Goal: Information Seeking & Learning: Learn about a topic

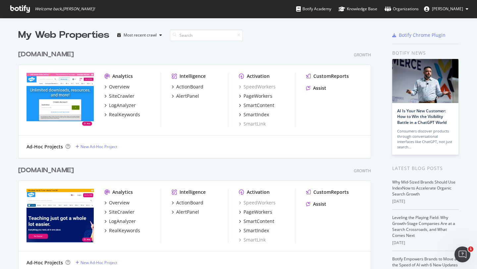
click at [30, 171] on div "[DOMAIN_NAME]" at bounding box center [46, 171] width 56 height 10
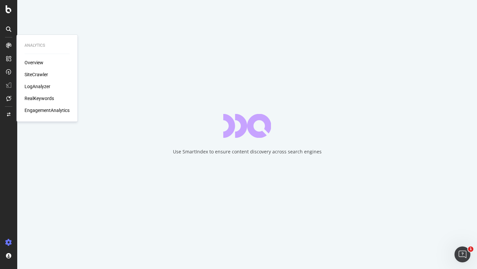
click at [50, 98] on div "RealKeywords" at bounding box center [38, 98] width 29 height 7
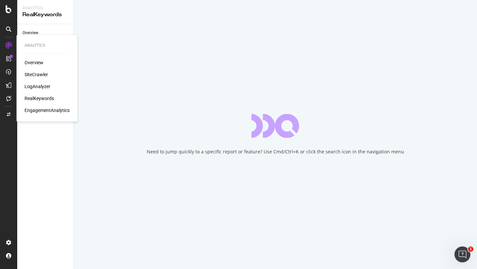
click at [43, 95] on div "RealKeywords" at bounding box center [38, 98] width 29 height 7
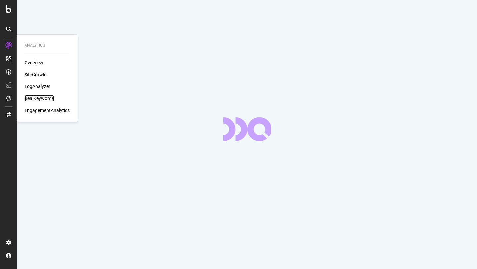
click at [40, 99] on div "RealKeywords" at bounding box center [38, 98] width 29 height 7
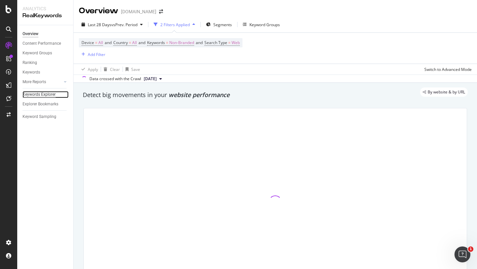
click at [40, 93] on div "Keywords Explorer" at bounding box center [39, 94] width 33 height 7
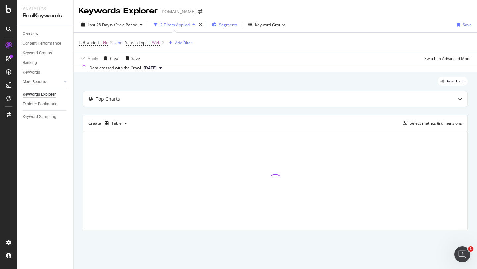
click at [227, 24] on span "Segments" at bounding box center [228, 25] width 19 height 6
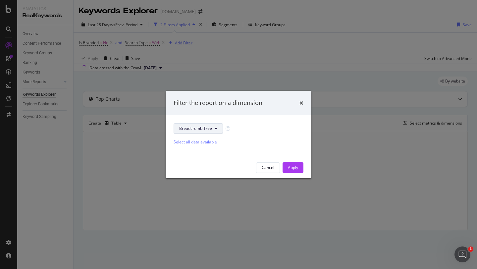
click at [216, 130] on icon "modal" at bounding box center [215, 128] width 3 height 4
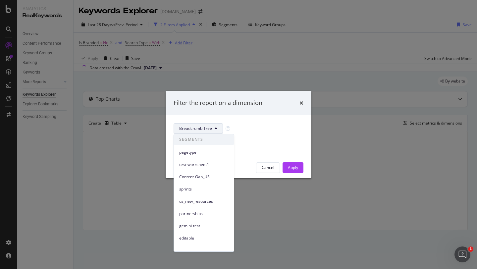
click at [244, 131] on div "Breadcrumb Tree" at bounding box center [238, 128] width 130 height 11
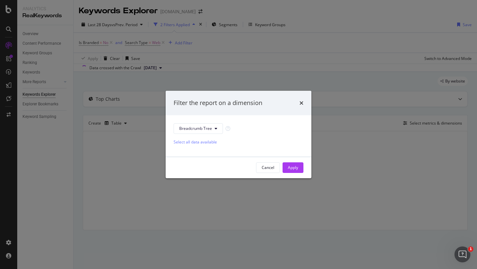
click at [194, 140] on div "Select all data available" at bounding box center [238, 142] width 130 height 6
click at [194, 140] on div "Unselect all data available" at bounding box center [238, 142] width 130 height 6
click at [202, 132] on button "Breadcrumb Tree" at bounding box center [197, 128] width 49 height 11
click at [300, 98] on div "Filter the report on a dimension" at bounding box center [239, 103] width 146 height 24
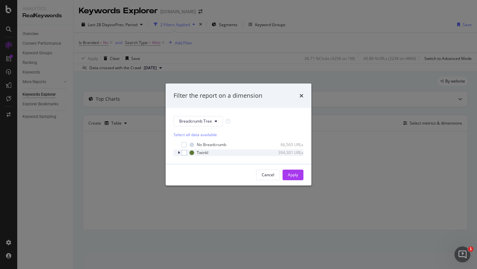
click at [180, 153] on div "modal" at bounding box center [179, 152] width 4 height 7
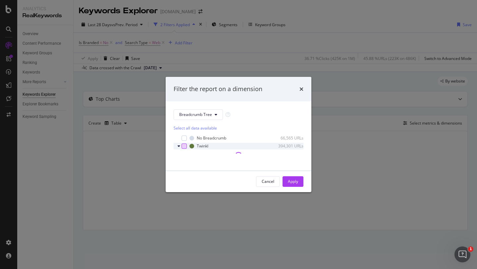
click at [185, 146] on div "modal" at bounding box center [183, 145] width 5 height 5
click at [179, 146] on icon "modal" at bounding box center [178, 146] width 3 height 4
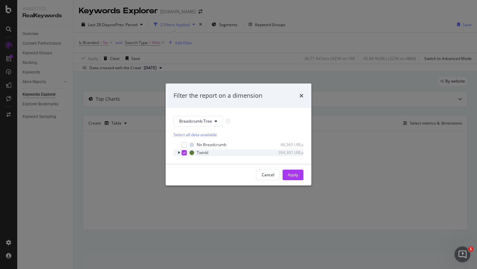
click at [185, 152] on icon "modal" at bounding box center [184, 152] width 3 height 3
click at [179, 153] on icon "modal" at bounding box center [179, 153] width 2 height 4
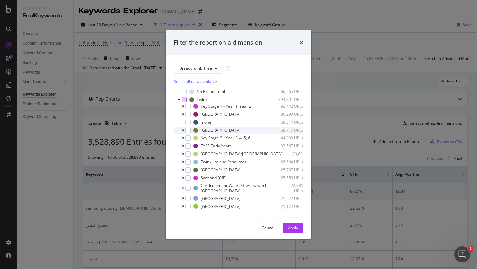
click at [183, 131] on icon "modal" at bounding box center [183, 130] width 2 height 4
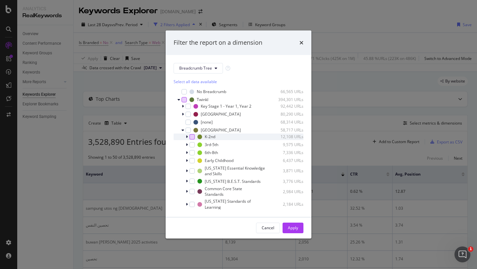
click at [191, 137] on div "modal" at bounding box center [191, 136] width 5 height 5
click at [193, 144] on div "modal" at bounding box center [191, 144] width 5 height 5
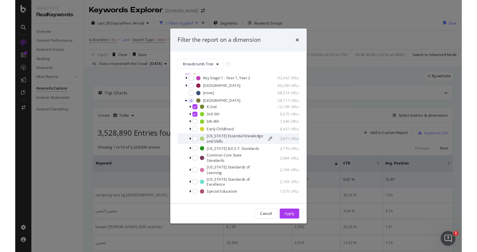
scroll to position [23, 0]
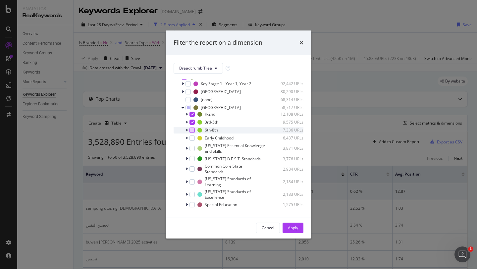
click at [191, 131] on div "modal" at bounding box center [191, 129] width 5 height 5
click at [288, 228] on div "Apply" at bounding box center [293, 228] width 10 height 6
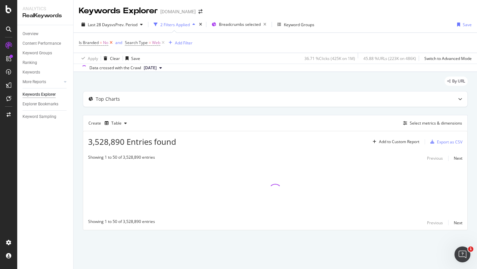
click at [112, 43] on icon at bounding box center [111, 42] width 6 height 7
click at [140, 43] on div "Add Filter" at bounding box center [138, 43] width 18 height 6
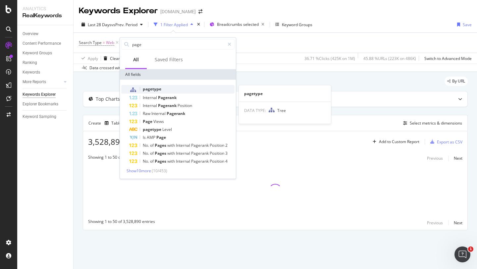
type input "page"
click at [153, 89] on span "pagetype" at bounding box center [152, 89] width 19 height 6
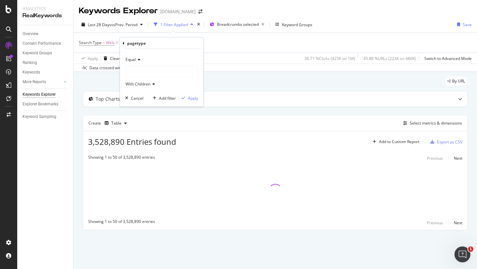
click at [152, 72] on div at bounding box center [161, 72] width 72 height 11
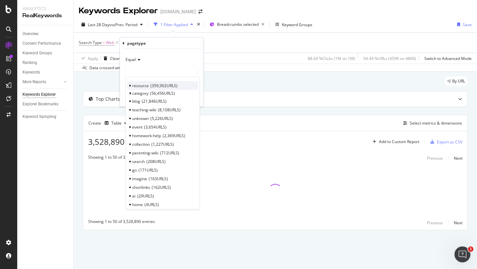
click at [138, 84] on span "resource" at bounding box center [140, 85] width 17 height 6
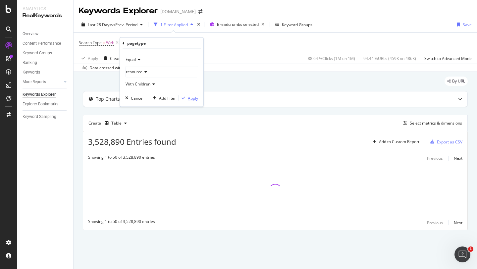
click at [191, 98] on div "Apply" at bounding box center [193, 98] width 10 height 6
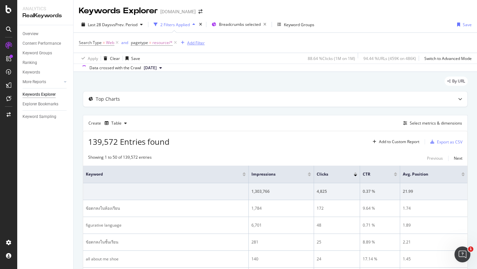
click at [202, 45] on div "Add Filter" at bounding box center [196, 43] width 18 height 6
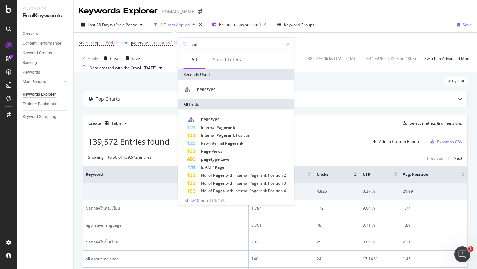
type input "m"
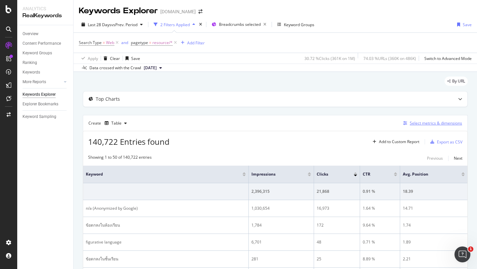
click at [431, 122] on div "Select metrics & dimensions" at bounding box center [435, 123] width 52 height 6
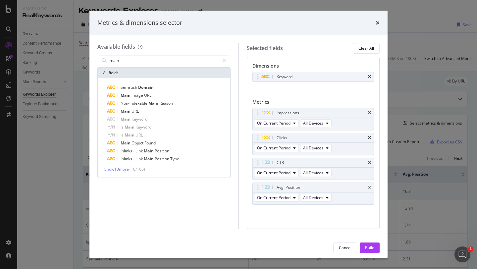
type input "main"
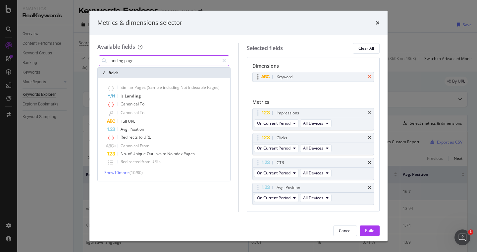
type input "landing page"
click at [368, 76] on icon "times" at bounding box center [369, 77] width 3 height 4
click at [174, 60] on input "landing page" at bounding box center [164, 61] width 110 height 10
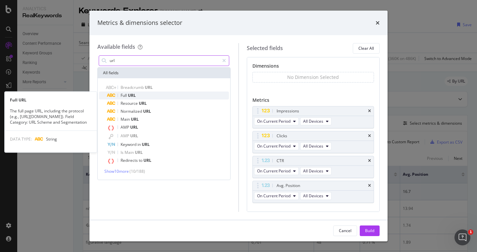
type input "url"
click at [139, 95] on div "Full URL" at bounding box center [168, 95] width 122 height 8
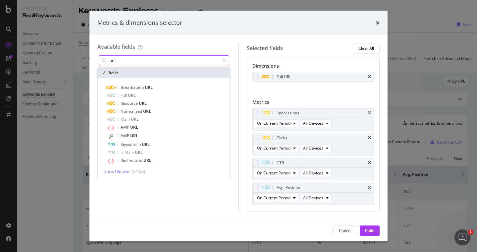
click at [147, 63] on input "url" at bounding box center [164, 61] width 110 height 10
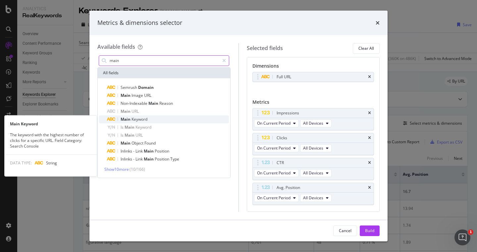
type input "main"
click at [132, 121] on span "Keyword" at bounding box center [139, 119] width 16 height 6
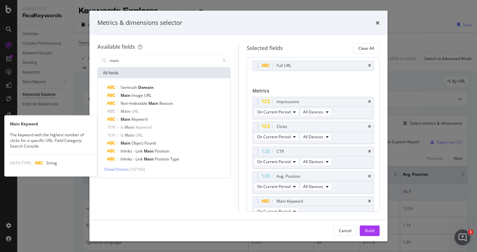
scroll to position [18, 0]
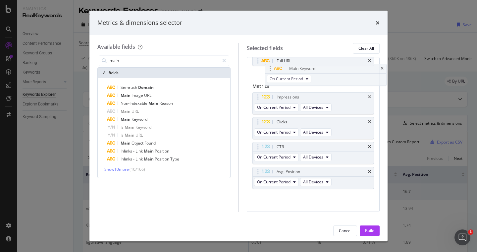
drag, startPoint x: 274, startPoint y: 198, endPoint x: 282, endPoint y: 71, distance: 127.1
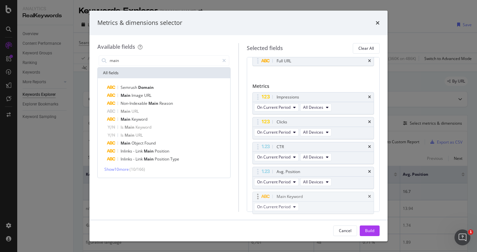
click at [283, 71] on body "Analytics RealKeywords Overview Content Performance Keyword Groups Ranking Keyw…" at bounding box center [238, 126] width 477 height 252
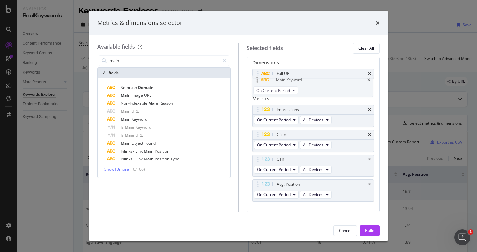
scroll to position [1, 0]
drag, startPoint x: 256, startPoint y: 199, endPoint x: 256, endPoint y: 81, distance: 118.2
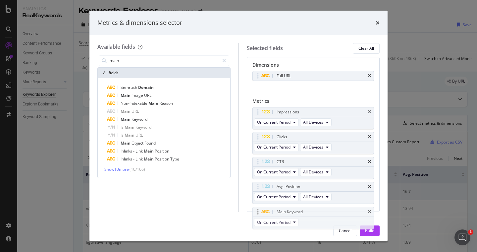
click at [256, 81] on body "Analytics RealKeywords Overview Content Performance Keyword Groups Ranking Keyw…" at bounding box center [238, 126] width 477 height 252
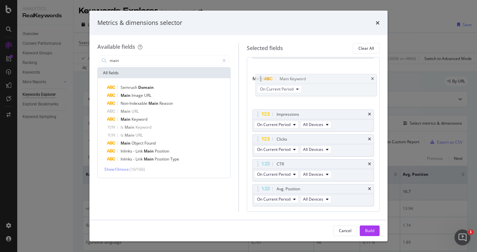
scroll to position [23, 0]
drag, startPoint x: 257, startPoint y: 188, endPoint x: 253, endPoint y: 88, distance: 100.0
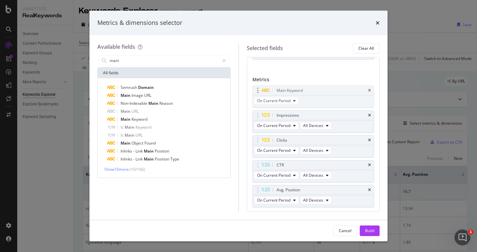
click at [254, 88] on body "Analytics RealKeywords Overview Content Performance Keyword Groups Ranking Keyw…" at bounding box center [238, 126] width 477 height 252
click at [365, 226] on div "Build" at bounding box center [369, 230] width 9 height 10
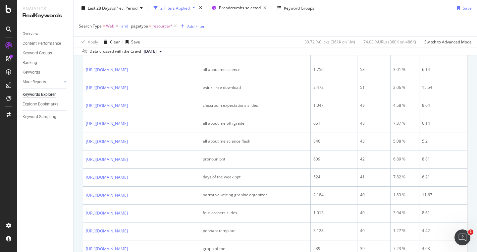
scroll to position [283, 0]
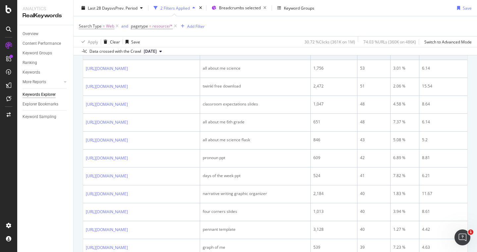
drag, startPoint x: 252, startPoint y: 95, endPoint x: 283, endPoint y: 95, distance: 30.8
click at [283, 53] on div "rubric template" at bounding box center [255, 50] width 105 height 6
click at [298, 53] on div "rubric template" at bounding box center [255, 50] width 105 height 6
drag, startPoint x: 283, startPoint y: 96, endPoint x: 253, endPoint y: 96, distance: 30.1
click at [253, 53] on div "rubric template" at bounding box center [255, 50] width 105 height 6
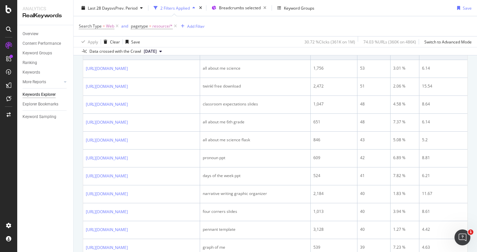
click at [276, 53] on div "rubric template" at bounding box center [255, 50] width 105 height 6
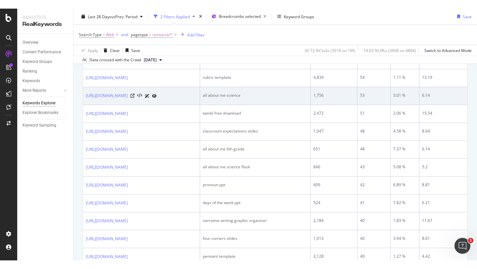
scroll to position [264, 0]
